Goal: Task Accomplishment & Management: Complete application form

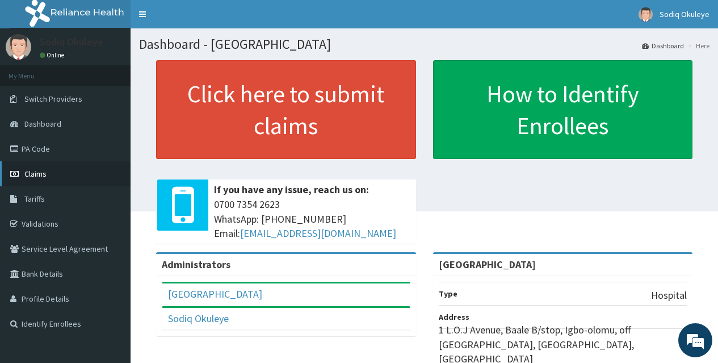
click at [40, 180] on link "Claims" at bounding box center [65, 173] width 131 height 25
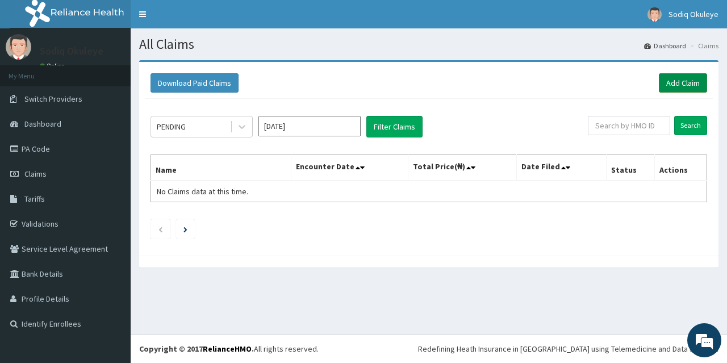
click at [674, 81] on link "Add Claim" at bounding box center [683, 82] width 48 height 19
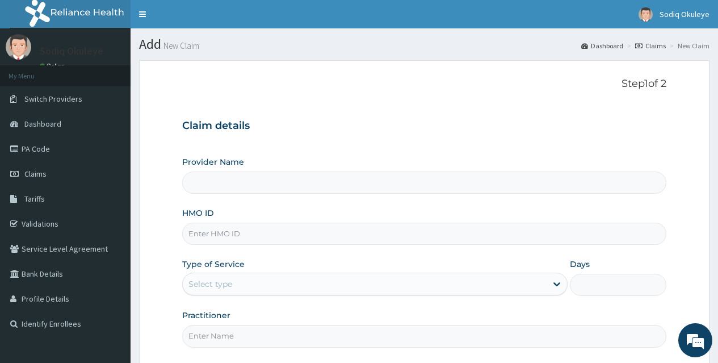
type input "[GEOGRAPHIC_DATA]"
click at [235, 240] on input "HMO ID" at bounding box center [424, 234] width 484 height 22
type input "GSV/12459/A"
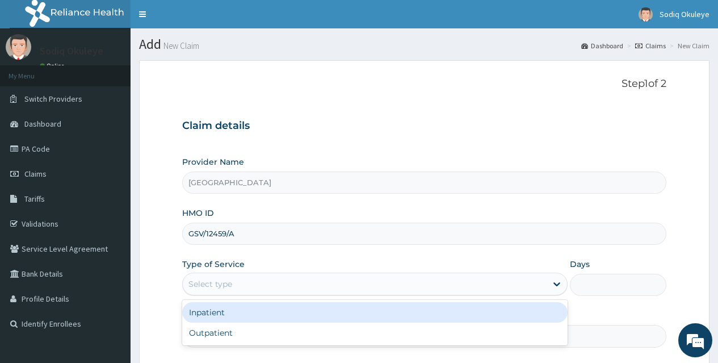
click at [232, 286] on div "Select type" at bounding box center [211, 283] width 44 height 11
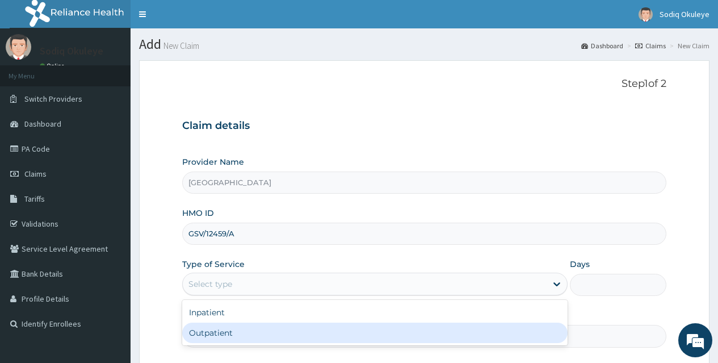
click at [239, 331] on div "Outpatient" at bounding box center [375, 333] width 386 height 20
type input "1"
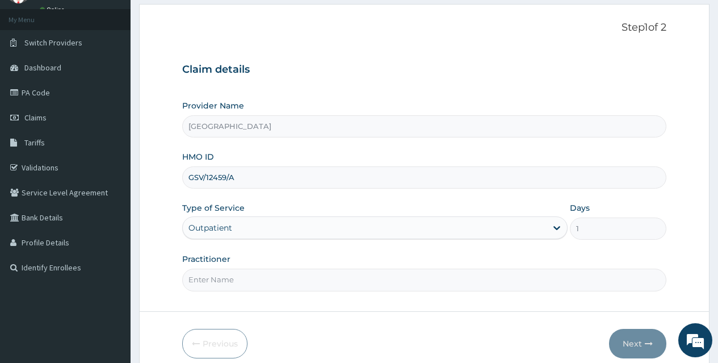
scroll to position [107, 0]
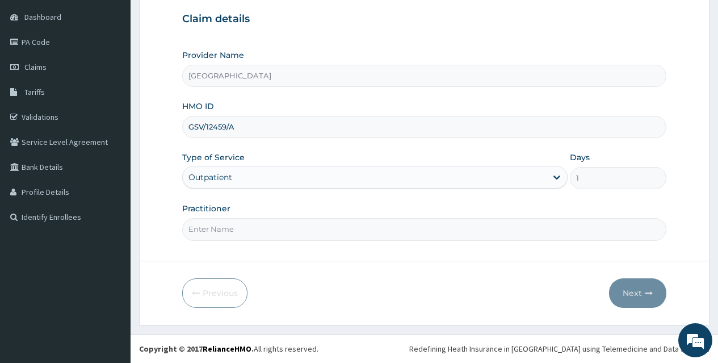
click at [261, 230] on input "Practitioner" at bounding box center [424, 229] width 484 height 22
type input "[PERSON_NAME]"
click at [641, 285] on button "Next" at bounding box center [637, 293] width 57 height 30
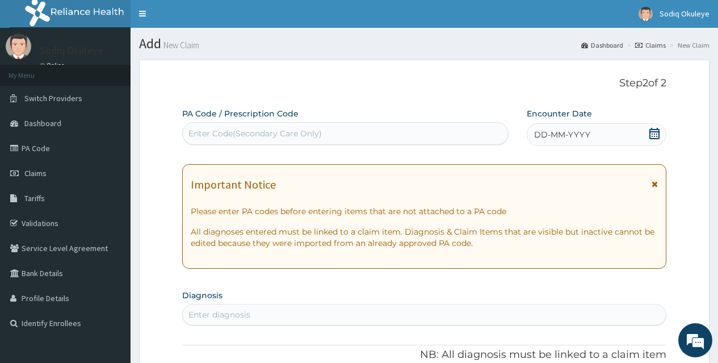
scroll to position [0, 0]
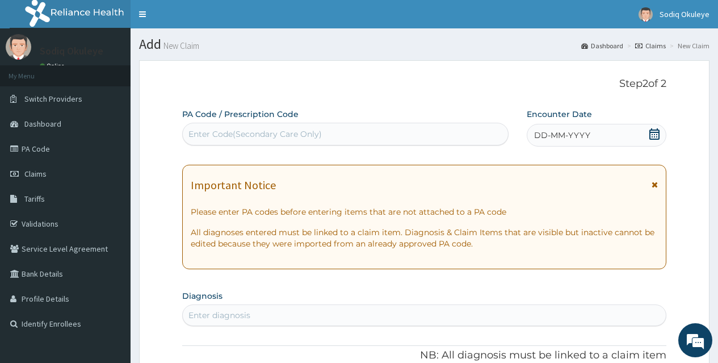
click at [655, 137] on icon at bounding box center [655, 133] width 10 height 11
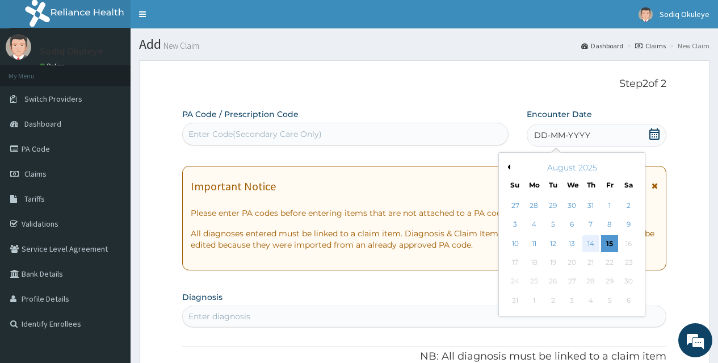
click at [594, 245] on div "14" at bounding box center [591, 243] width 17 height 17
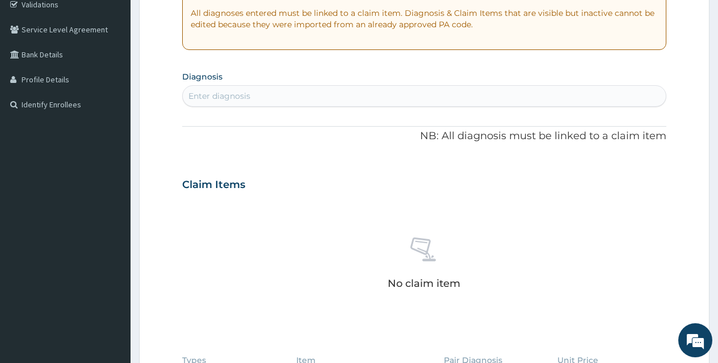
scroll to position [227, 0]
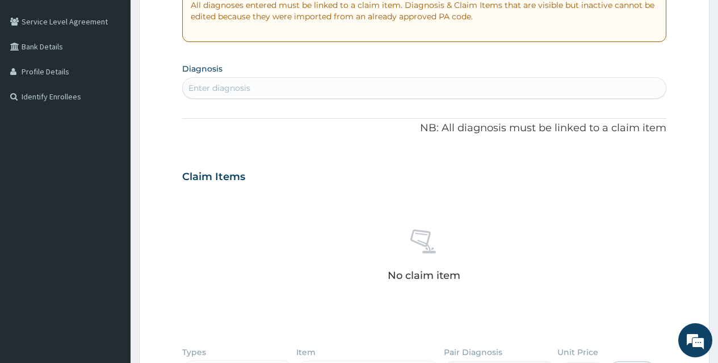
click at [382, 92] on div "Enter diagnosis" at bounding box center [424, 88] width 483 height 18
type input "ENTERIC"
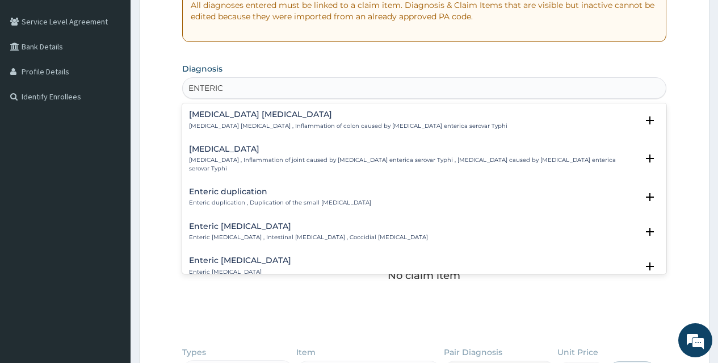
click at [245, 133] on div "[MEDICAL_DATA] [MEDICAL_DATA] [MEDICAL_DATA] [MEDICAL_DATA] , Inflammation of c…" at bounding box center [424, 123] width 471 height 26
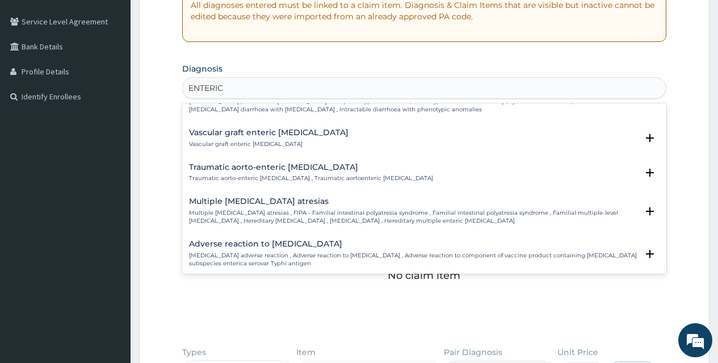
scroll to position [511, 0]
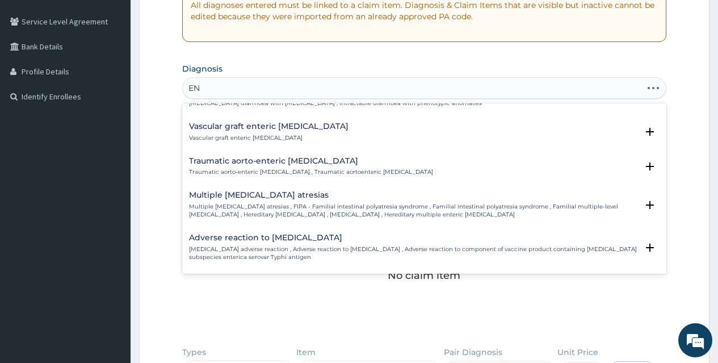
type input "E"
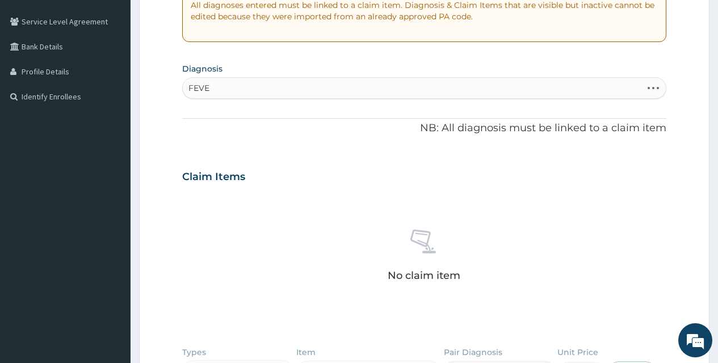
type input "FEVER"
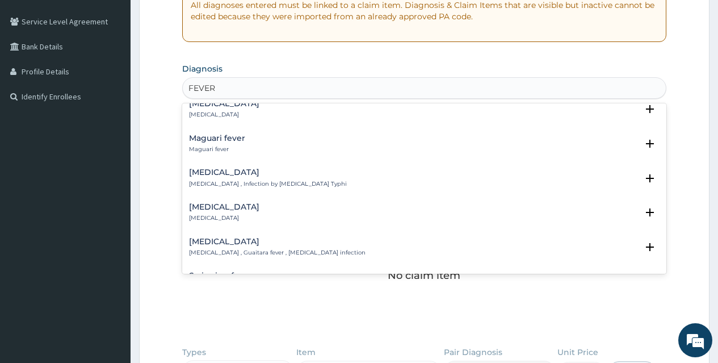
scroll to position [1477, 0]
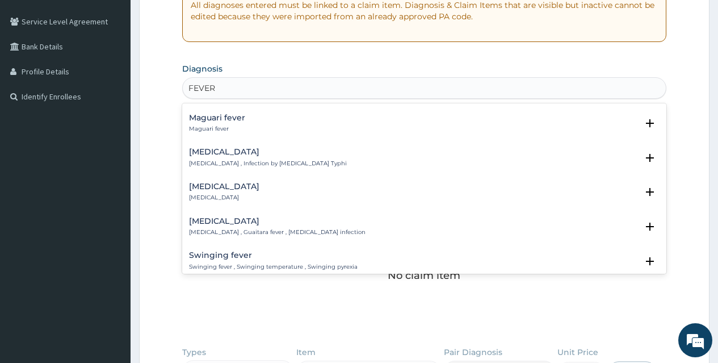
click at [240, 160] on p "[MEDICAL_DATA] , Infection by [MEDICAL_DATA] Typhi" at bounding box center [268, 164] width 158 height 8
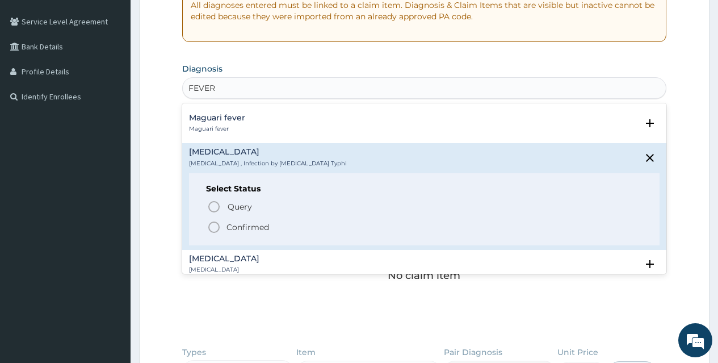
click at [225, 220] on span "Confirmed" at bounding box center [425, 227] width 436 height 14
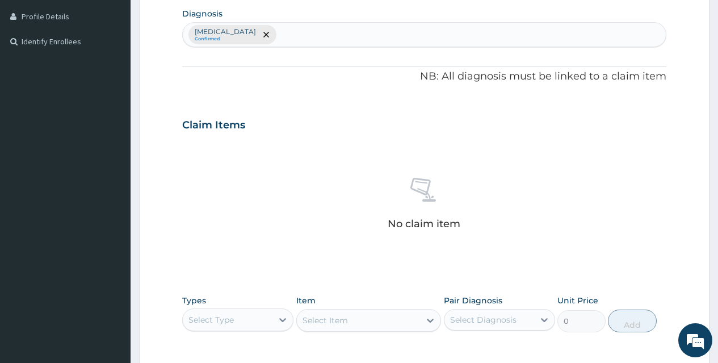
scroll to position [398, 0]
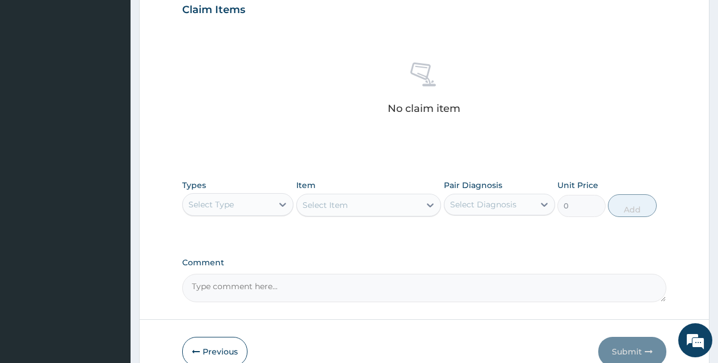
click at [257, 206] on div "Select Type" at bounding box center [228, 204] width 90 height 18
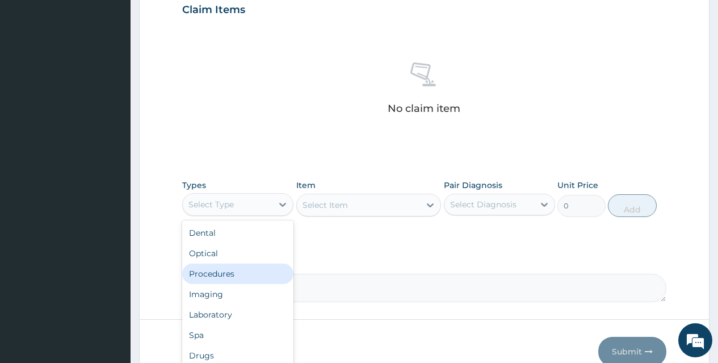
click at [229, 278] on div "Procedures" at bounding box center [237, 274] width 111 height 20
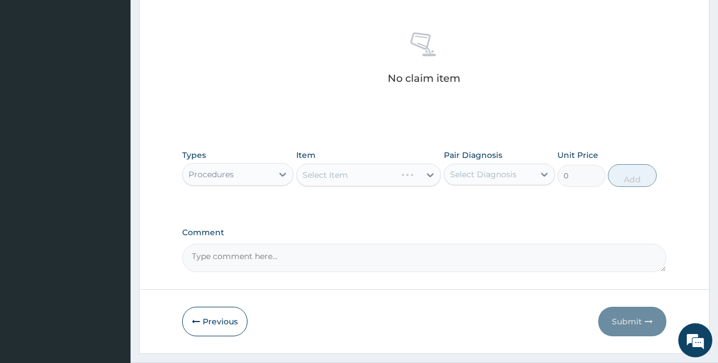
scroll to position [456, 0]
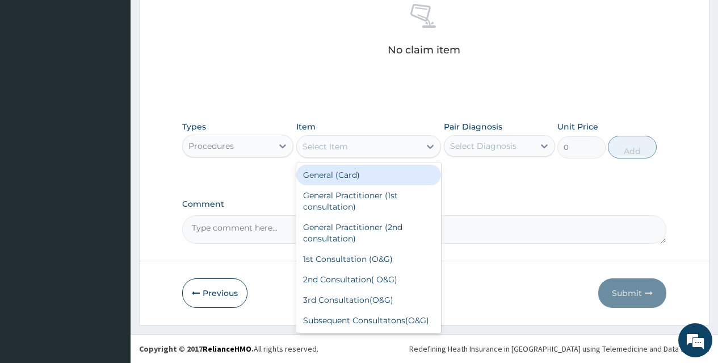
click at [374, 144] on div "Select Item" at bounding box center [359, 146] width 124 height 18
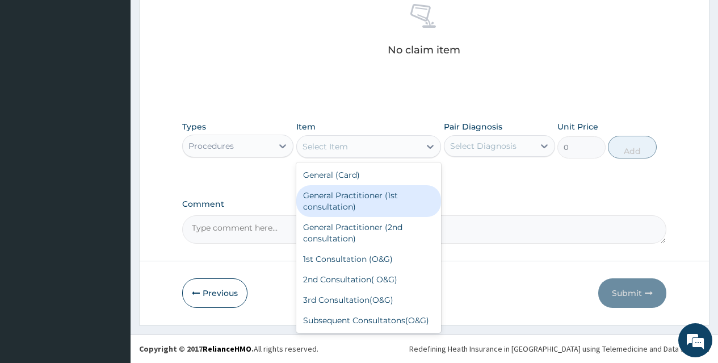
click at [365, 192] on div "General Practitioner (1st consultation)" at bounding box center [368, 201] width 145 height 32
type input "3900"
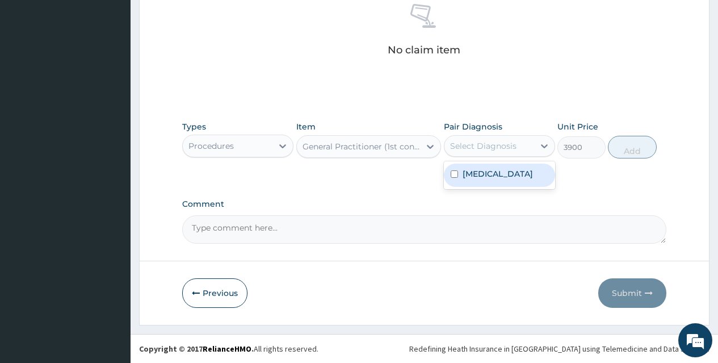
click at [534, 145] on div "Select Diagnosis" at bounding box center [490, 146] width 90 height 18
click at [492, 178] on label "[MEDICAL_DATA]" at bounding box center [498, 173] width 70 height 11
checkbox input "true"
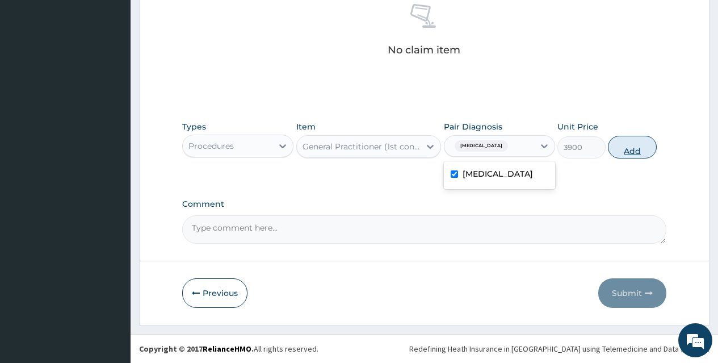
click at [633, 149] on button "Add" at bounding box center [632, 147] width 48 height 23
type input "0"
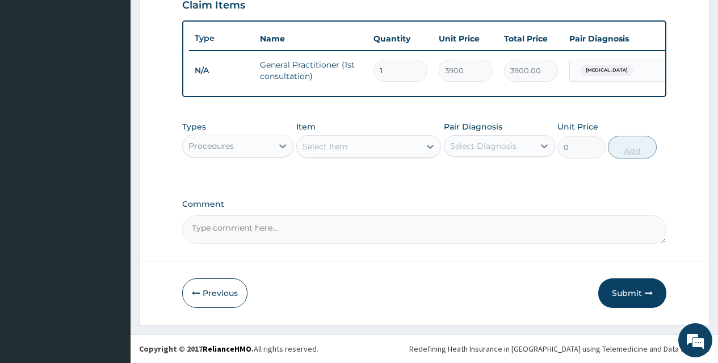
scroll to position [411, 0]
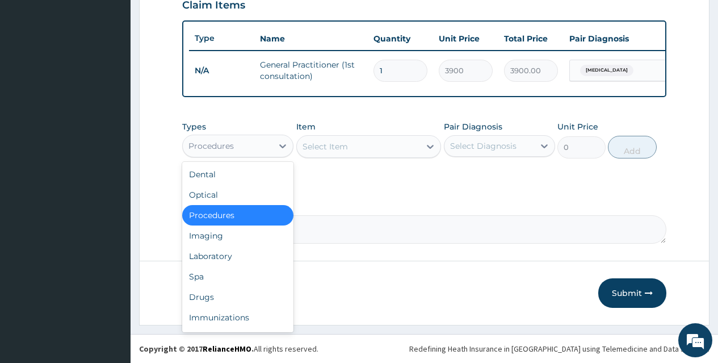
click at [247, 143] on div "Procedures" at bounding box center [228, 146] width 90 height 18
click at [214, 298] on div "Drugs" at bounding box center [237, 297] width 111 height 20
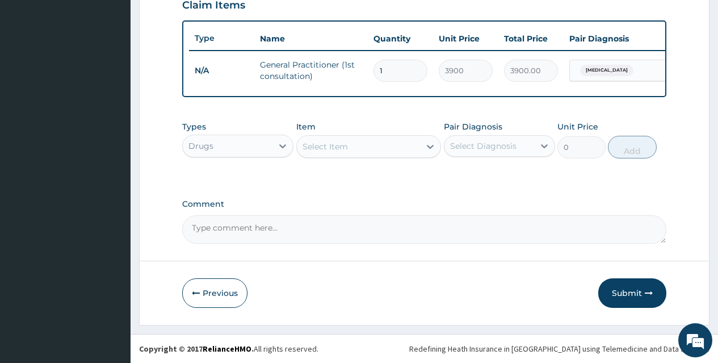
click at [361, 146] on div "Select Item" at bounding box center [359, 146] width 124 height 18
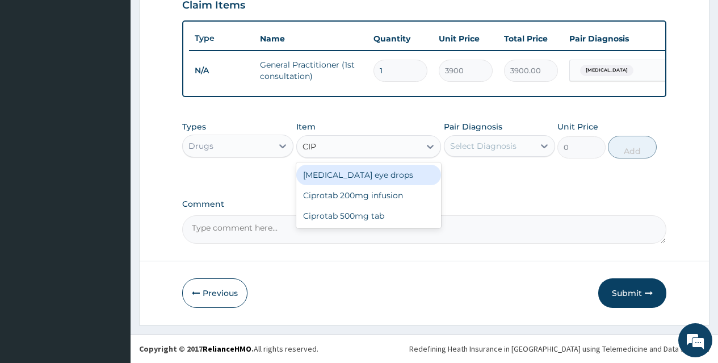
type input "CIPR"
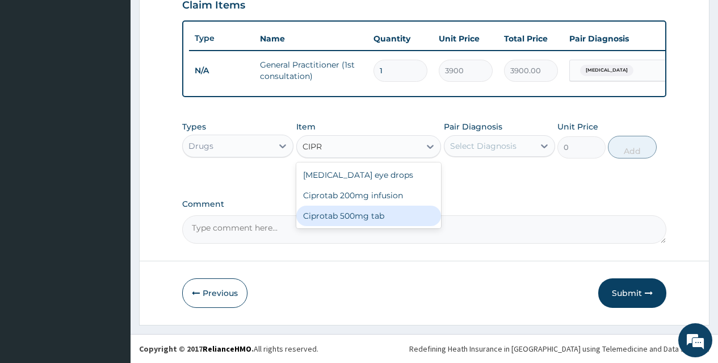
click at [357, 214] on div "Ciprotab 500mg tab" at bounding box center [368, 216] width 145 height 20
type input "200"
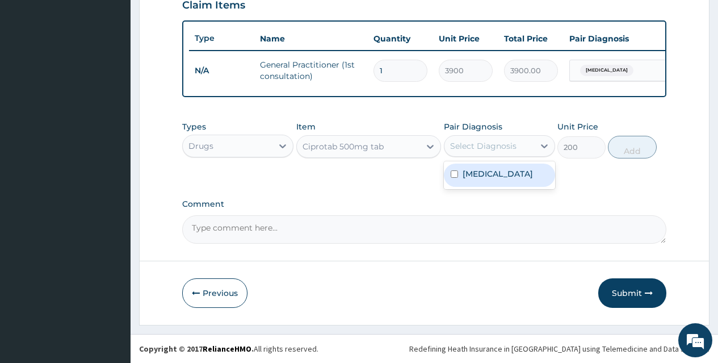
click at [498, 148] on div "Select Diagnosis" at bounding box center [483, 145] width 66 height 11
click at [491, 177] on label "[MEDICAL_DATA]" at bounding box center [498, 173] width 70 height 11
checkbox input "true"
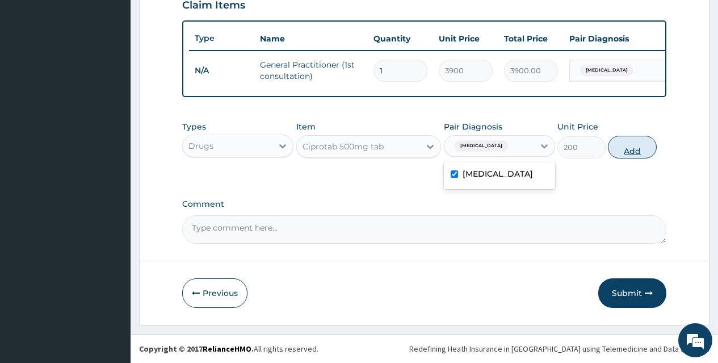
click at [638, 149] on button "Add" at bounding box center [632, 147] width 48 height 23
type input "0"
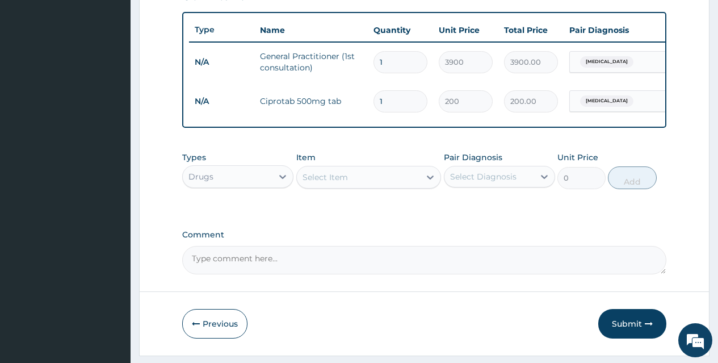
type input "10"
type input "2000.00"
type input "10"
click at [337, 186] on div "Select Item" at bounding box center [359, 177] width 124 height 18
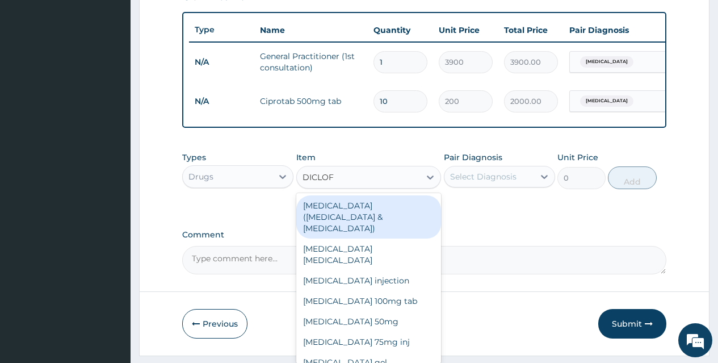
type input "DICLOFE"
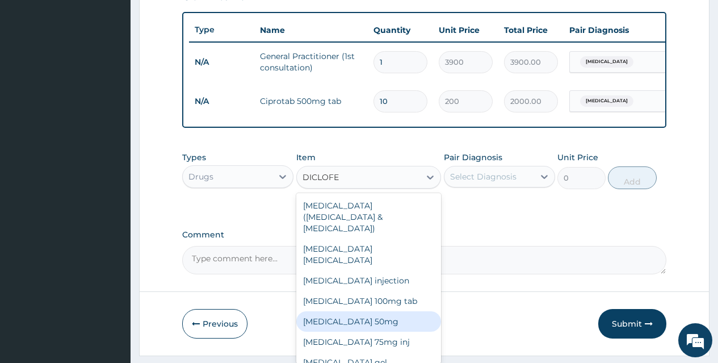
click at [366, 311] on div "[MEDICAL_DATA] 50mg" at bounding box center [368, 321] width 145 height 20
type input "80"
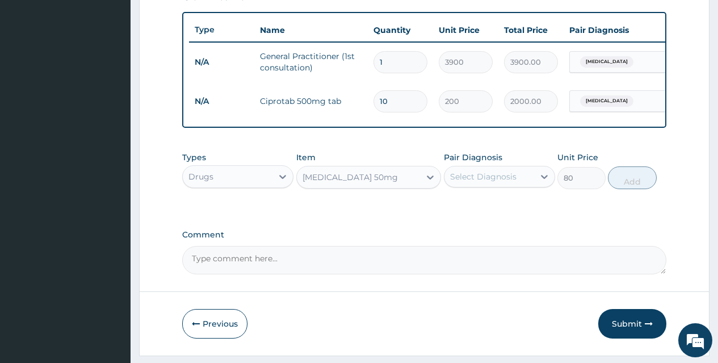
click at [471, 182] on div "Select Diagnosis" at bounding box center [483, 176] width 66 height 11
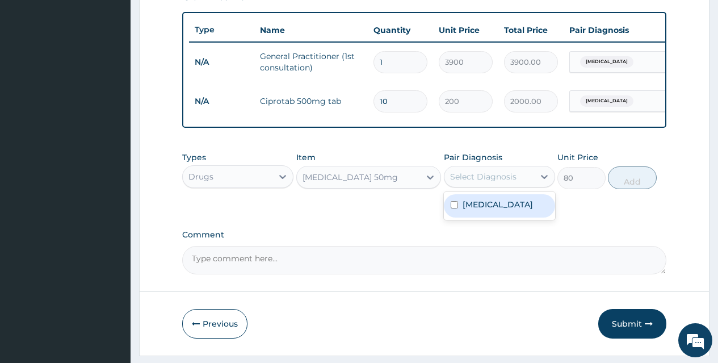
click at [467, 210] on label "[MEDICAL_DATA]" at bounding box center [498, 204] width 70 height 11
checkbox input "true"
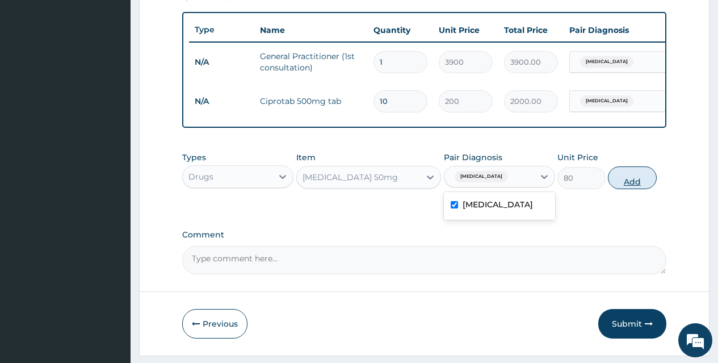
click at [625, 188] on button "Add" at bounding box center [632, 177] width 48 height 23
type input "0"
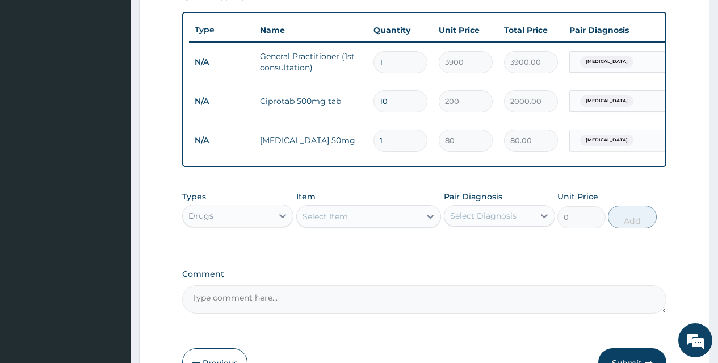
drag, startPoint x: 391, startPoint y: 145, endPoint x: 342, endPoint y: 143, distance: 49.4
click at [344, 143] on tr "N/A [MEDICAL_DATA] 50mg 1 80 80.00 [MEDICAL_DATA] Delete" at bounding box center [467, 140] width 557 height 39
type input "6"
type input "480.00"
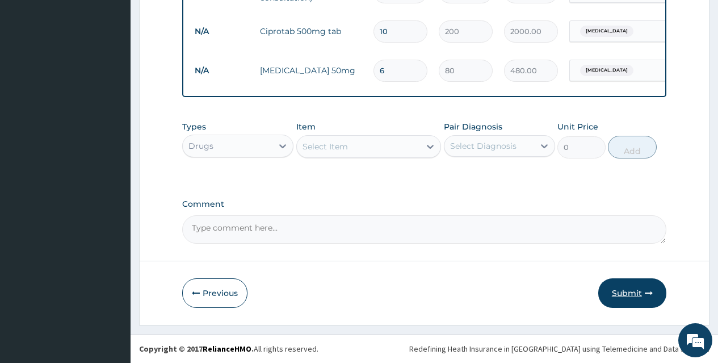
type input "6"
click at [629, 294] on button "Submit" at bounding box center [633, 293] width 68 height 30
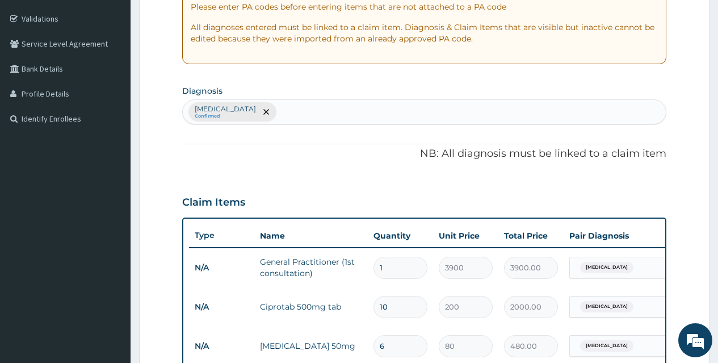
scroll to position [0, 0]
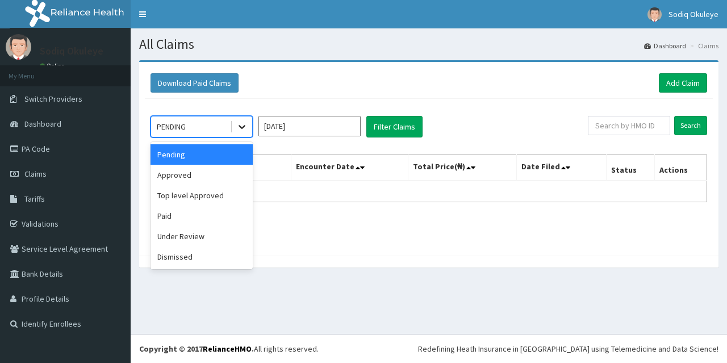
click at [246, 126] on icon at bounding box center [241, 126] width 11 height 11
click at [224, 174] on div "Approved" at bounding box center [201, 175] width 102 height 20
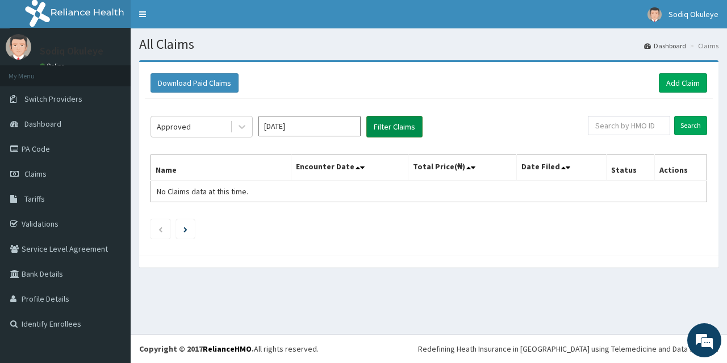
click at [403, 129] on button "Filter Claims" at bounding box center [394, 127] width 56 height 22
click at [242, 127] on icon at bounding box center [242, 128] width 7 height 4
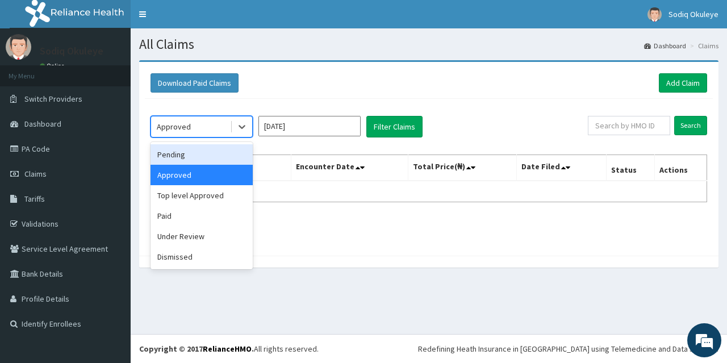
click at [191, 160] on div "Pending" at bounding box center [201, 154] width 102 height 20
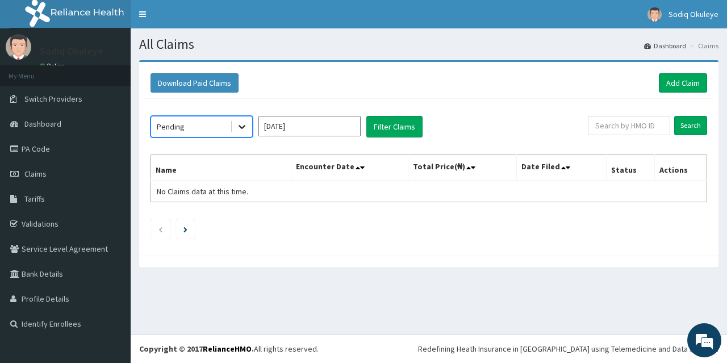
click at [245, 130] on icon at bounding box center [241, 126] width 11 height 11
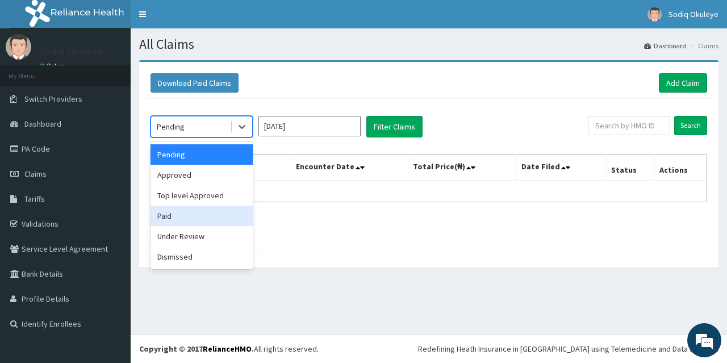
click at [202, 220] on div "Paid" at bounding box center [201, 216] width 102 height 20
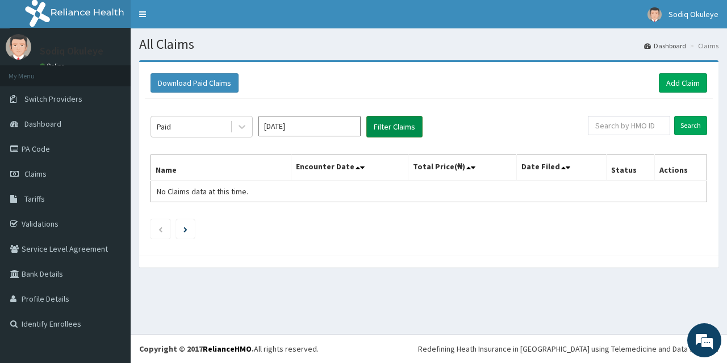
click at [388, 131] on button "Filter Claims" at bounding box center [394, 127] width 56 height 22
click at [241, 124] on icon at bounding box center [241, 126] width 11 height 11
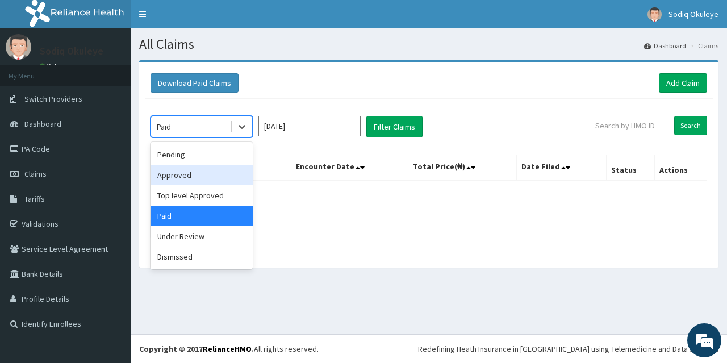
click at [214, 182] on div "Approved" at bounding box center [201, 175] width 102 height 20
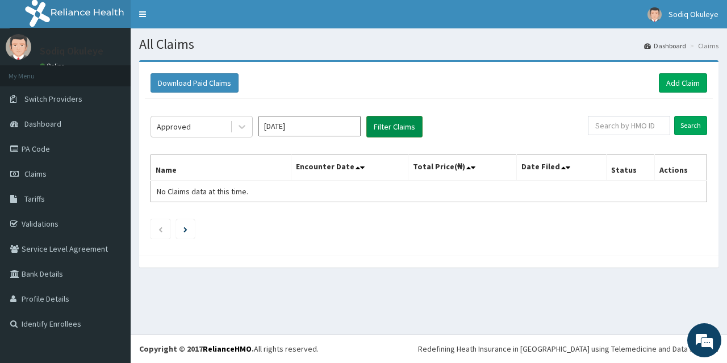
click at [393, 128] on button "Filter Claims" at bounding box center [394, 127] width 56 height 22
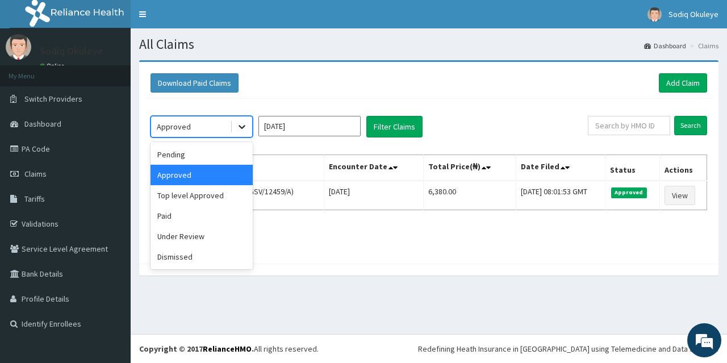
click at [248, 122] on div at bounding box center [242, 126] width 20 height 20
click at [324, 119] on input "Aug 2025" at bounding box center [309, 126] width 102 height 20
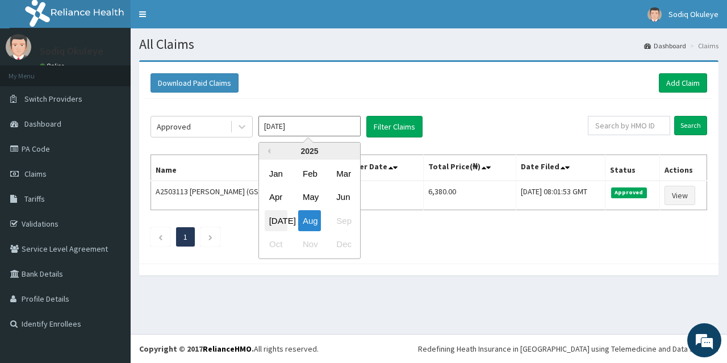
click at [272, 226] on div "Jul" at bounding box center [276, 220] width 23 height 21
type input "Jul 2025"
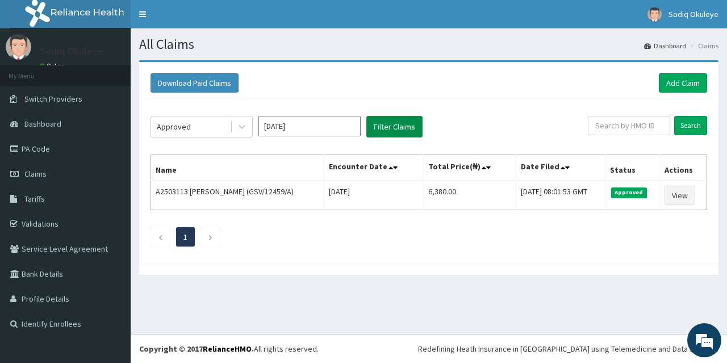
click at [392, 125] on button "Filter Claims" at bounding box center [394, 127] width 56 height 22
